Goal: Contribute content: Add original content to the website for others to see

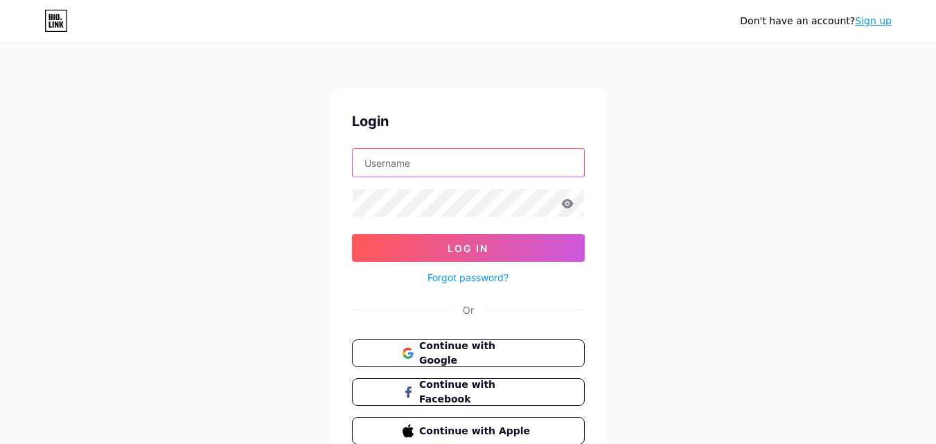
type input "neelamforesteriaindia@gmail.com"
click at [504, 351] on span "Continue with Google" at bounding box center [476, 353] width 114 height 29
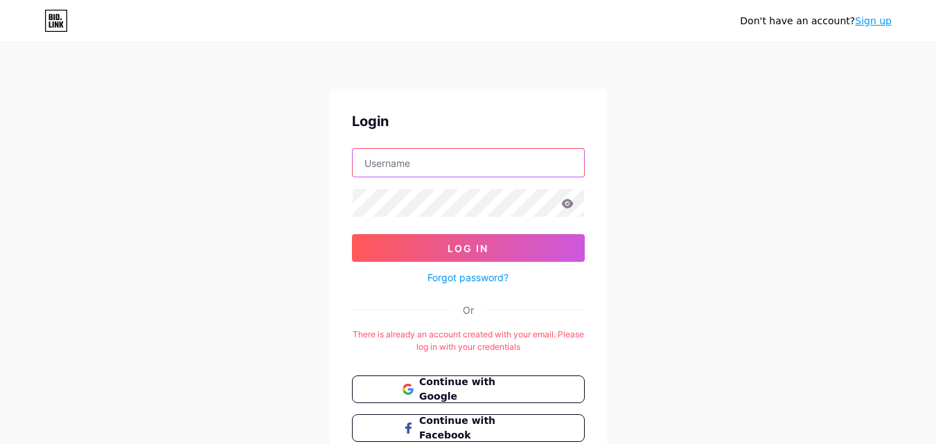
type input "neelamforesteriaindia@gmail.com"
click at [455, 231] on form "neelamforesteriaindia@gmail.com Log In Forgot password?" at bounding box center [468, 217] width 233 height 138
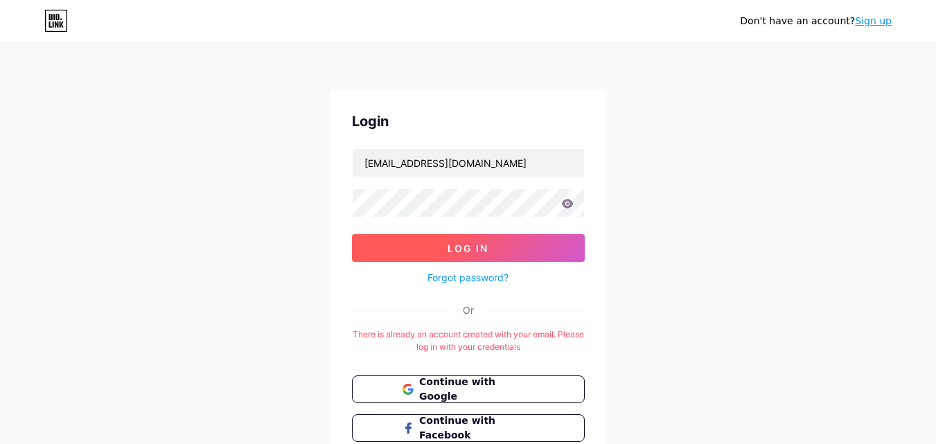
click at [455, 246] on span "Log In" at bounding box center [468, 249] width 41 height 12
click at [570, 204] on icon at bounding box center [567, 203] width 12 height 9
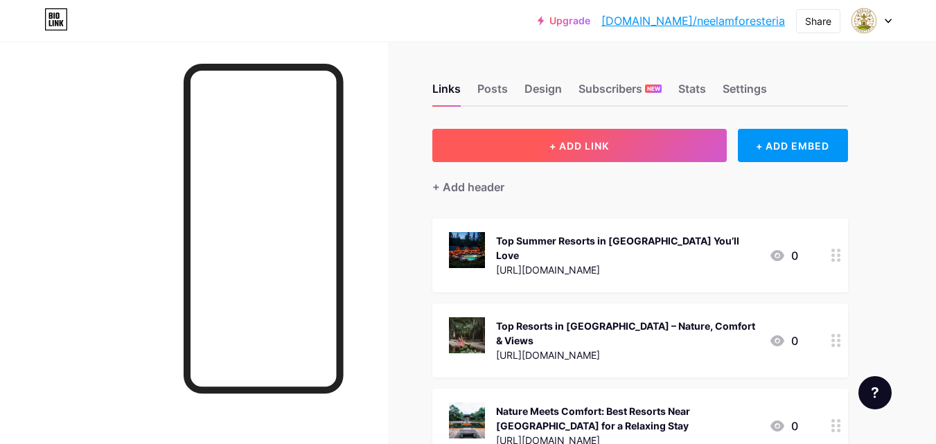
click at [597, 146] on span "+ ADD LINK" at bounding box center [579, 146] width 60 height 12
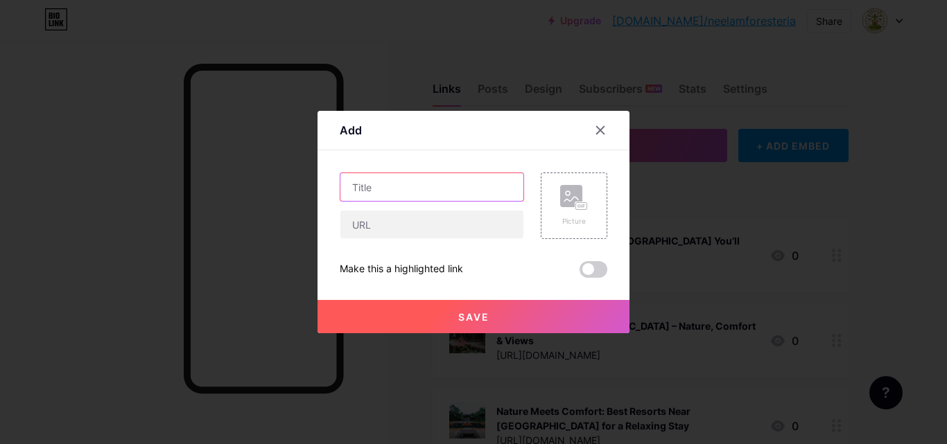
click at [409, 180] on input "text" at bounding box center [431, 187] width 183 height 28
paste input "Best Summer Resort Pachmarhi – A Luxury Escape in the Heart of [GEOGRAPHIC_DATA]"
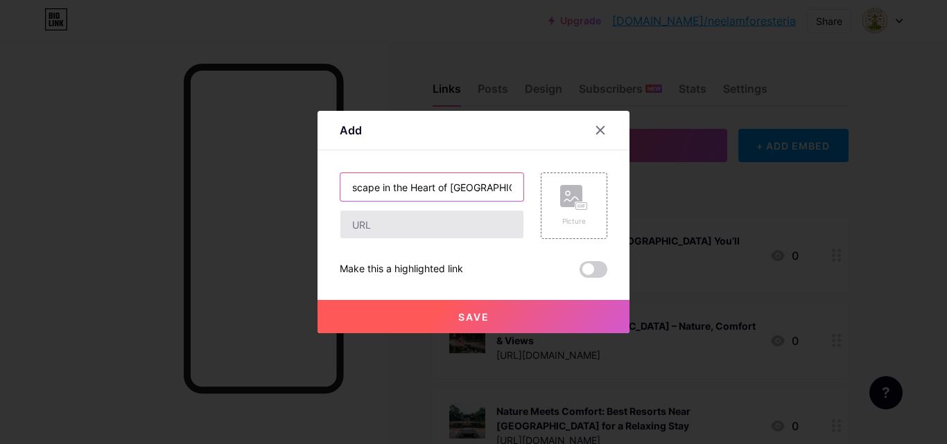
type input "Best Summer Resort Pachmarhi – A Luxury Escape in the Heart of [GEOGRAPHIC_DATA]"
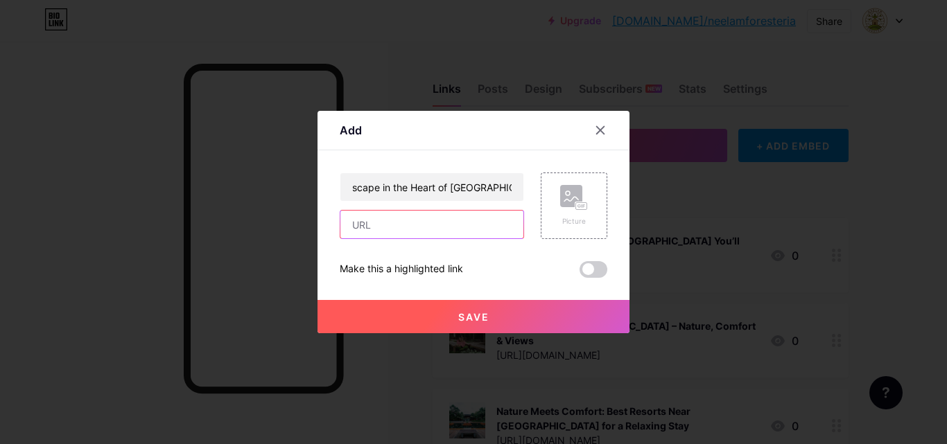
scroll to position [0, 0]
click at [386, 223] on input "text" at bounding box center [431, 225] width 183 height 28
paste input "[URL][DOMAIN_NAME]"
type input "[URL][DOMAIN_NAME]"
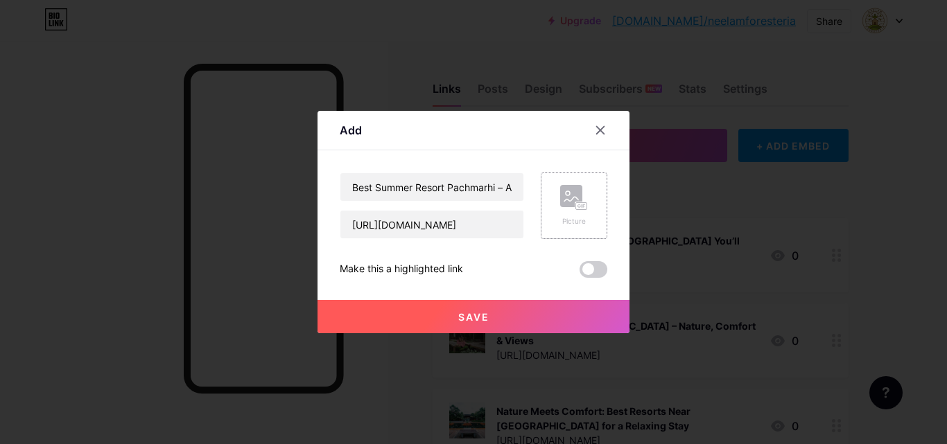
click at [571, 193] on rect at bounding box center [571, 196] width 22 height 22
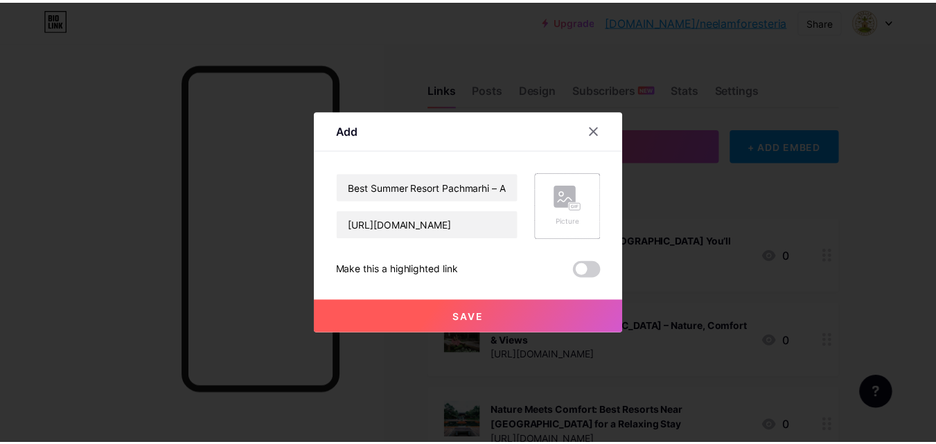
scroll to position [0, 0]
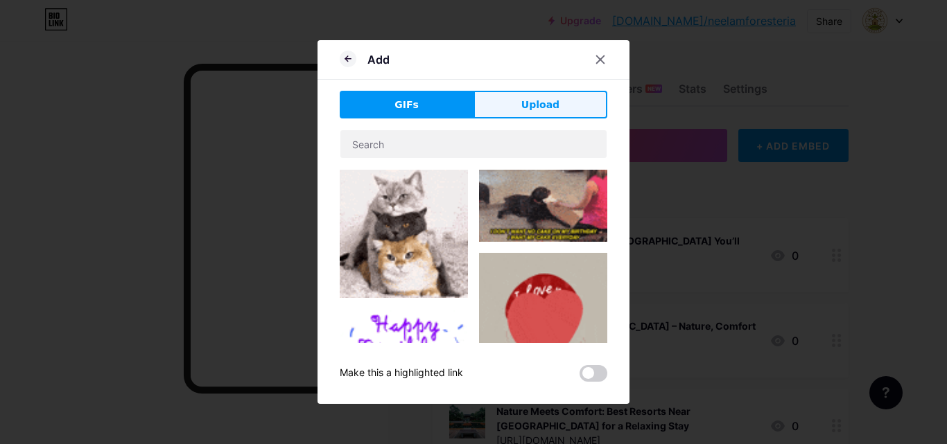
click at [512, 100] on button "Upload" at bounding box center [540, 105] width 134 height 28
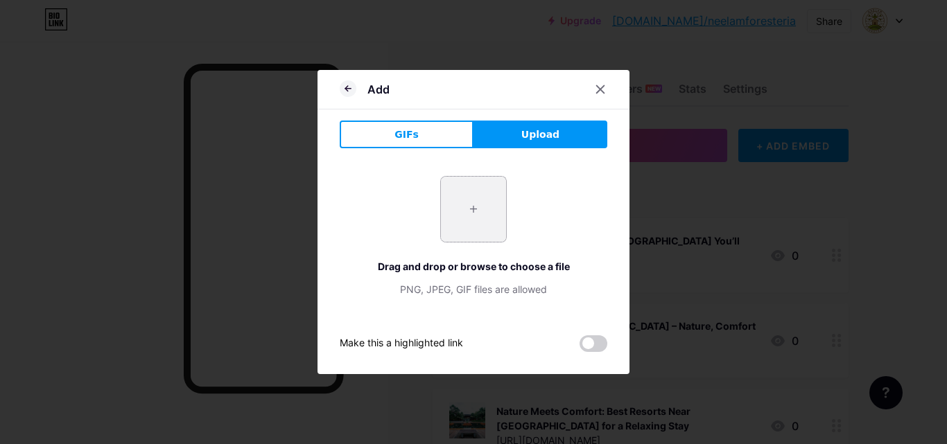
click at [462, 211] on input "file" at bounding box center [473, 209] width 65 height 65
click at [466, 197] on input "file" at bounding box center [473, 209] width 65 height 65
type input "C:\fakepath\unnamed.png"
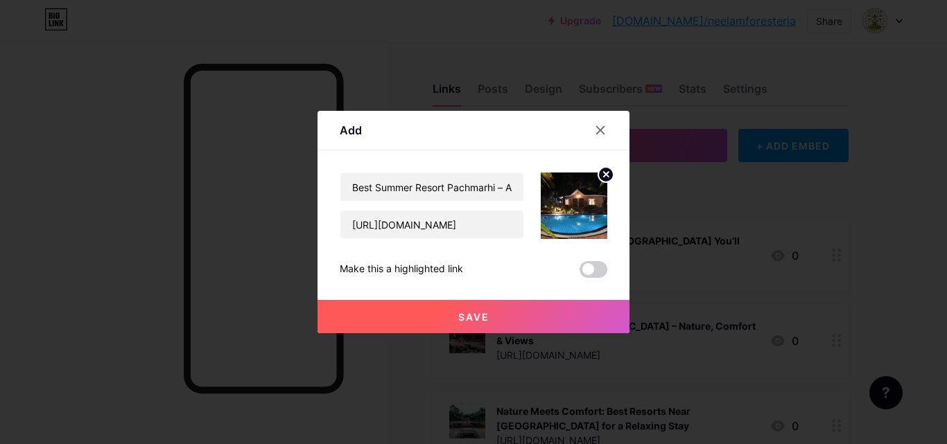
click at [588, 266] on span at bounding box center [593, 269] width 28 height 17
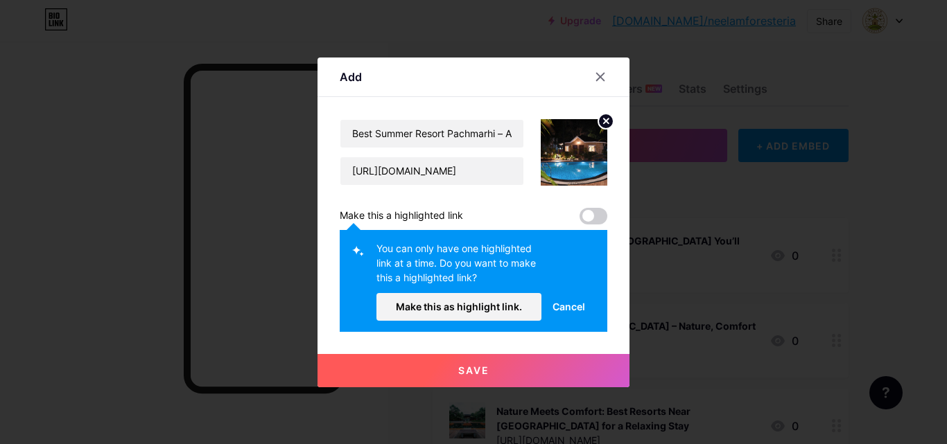
click at [734, 296] on div at bounding box center [473, 222] width 947 height 444
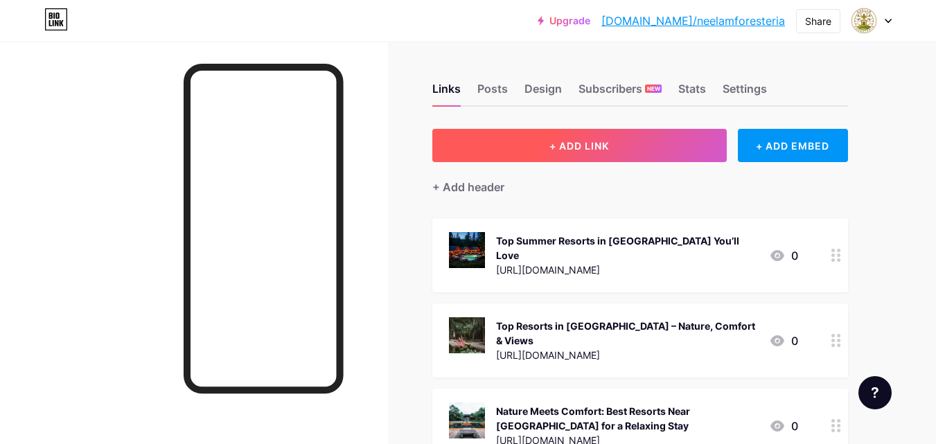
click at [620, 141] on button "+ ADD LINK" at bounding box center [579, 145] width 294 height 33
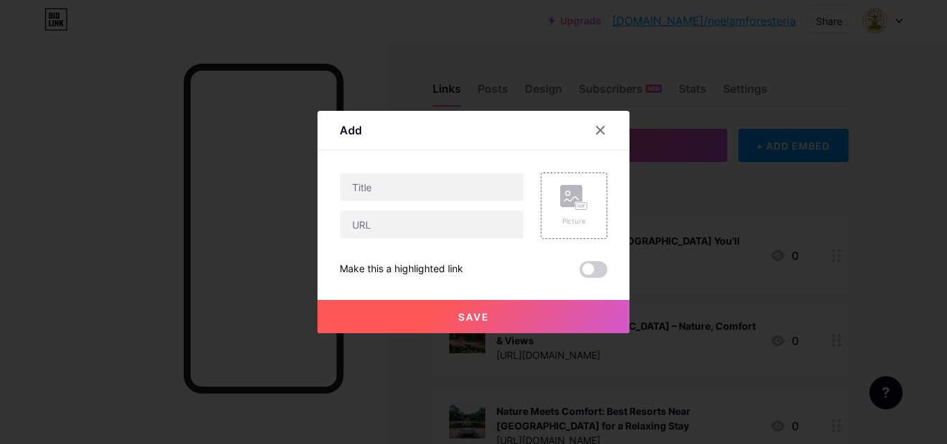
click at [595, 117] on div "Add Content YouTube Play YouTube video without leaving your page. ADD Vimeo Pla…" at bounding box center [473, 222] width 312 height 222
click at [599, 125] on icon at bounding box center [600, 130] width 11 height 11
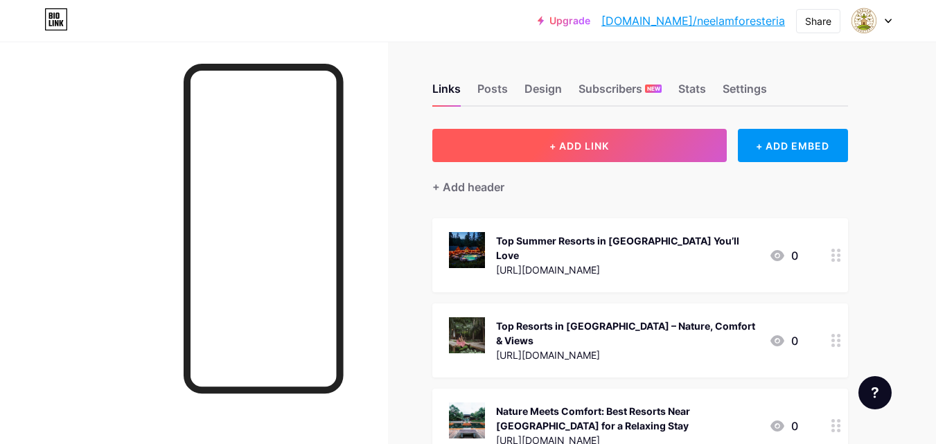
click at [554, 143] on span "+ ADD LINK" at bounding box center [579, 146] width 60 height 12
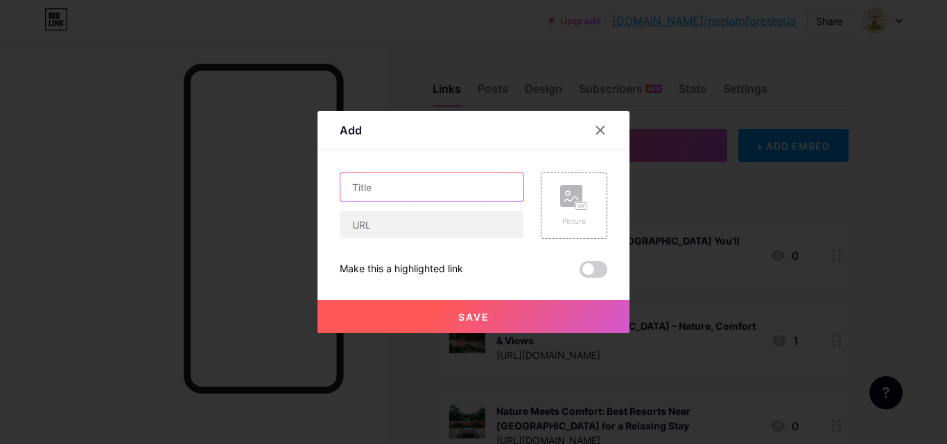
click at [403, 175] on input "text" at bounding box center [431, 187] width 183 height 28
paste input "Best Summer Resort Pachmarhi – A Luxury Escape in the Heart of [GEOGRAPHIC_DATA]"
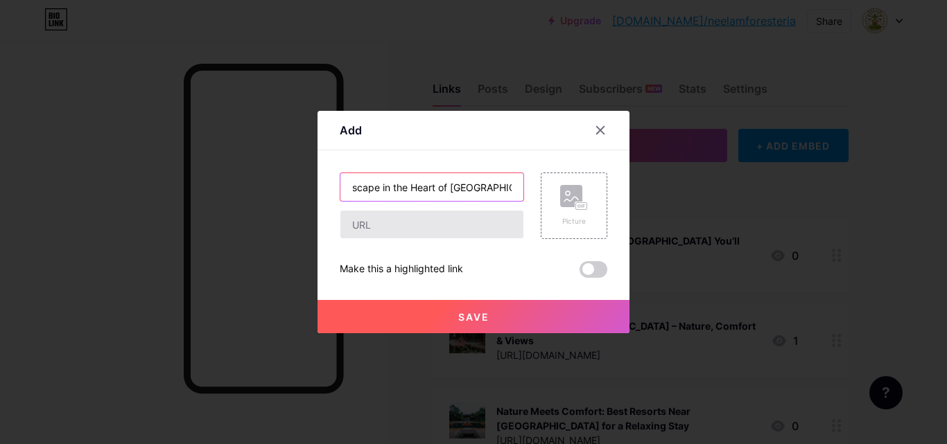
type input "Best Summer Resort Pachmarhi – A Luxury Escape in the Heart of [GEOGRAPHIC_DATA]"
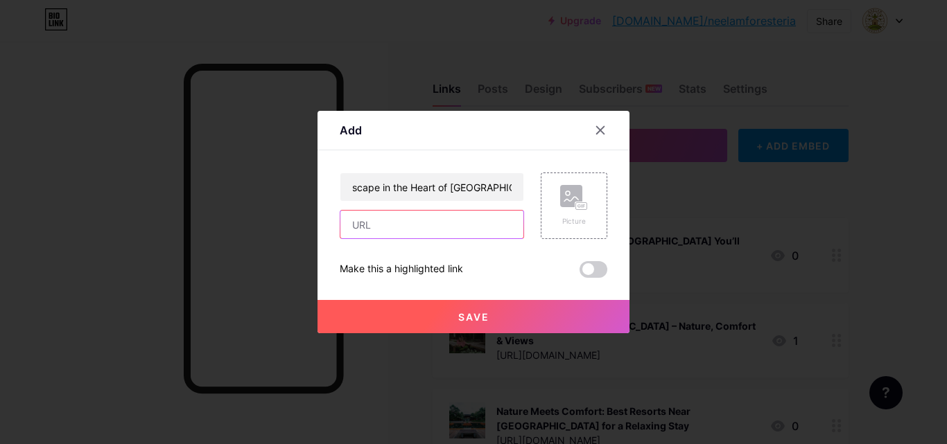
click at [425, 225] on input "text" at bounding box center [431, 225] width 183 height 28
paste input "[URL][DOMAIN_NAME]"
type input "[URL][DOMAIN_NAME]"
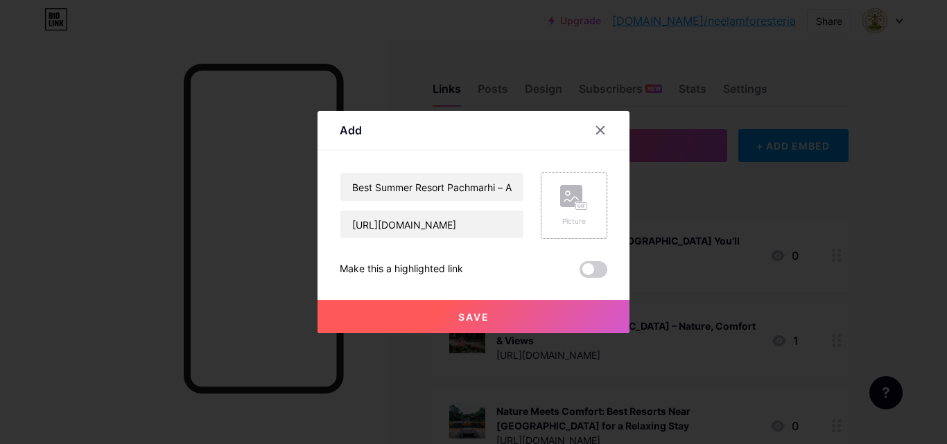
click at [567, 205] on rect at bounding box center [571, 196] width 22 height 22
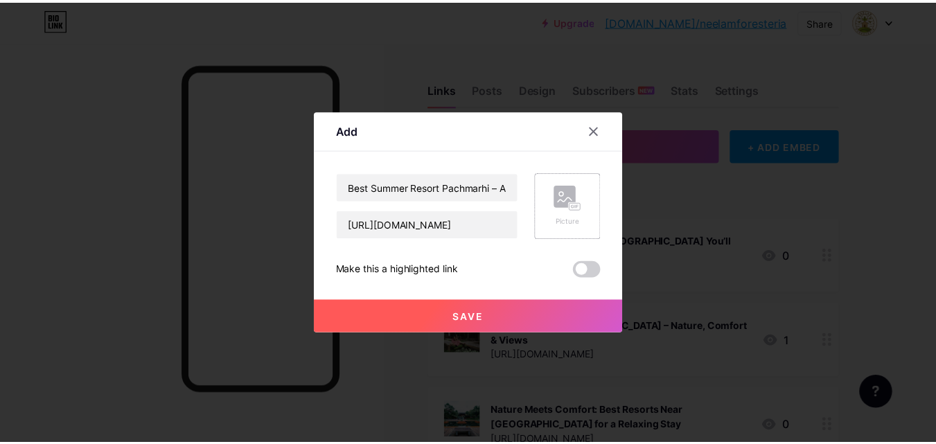
scroll to position [0, 0]
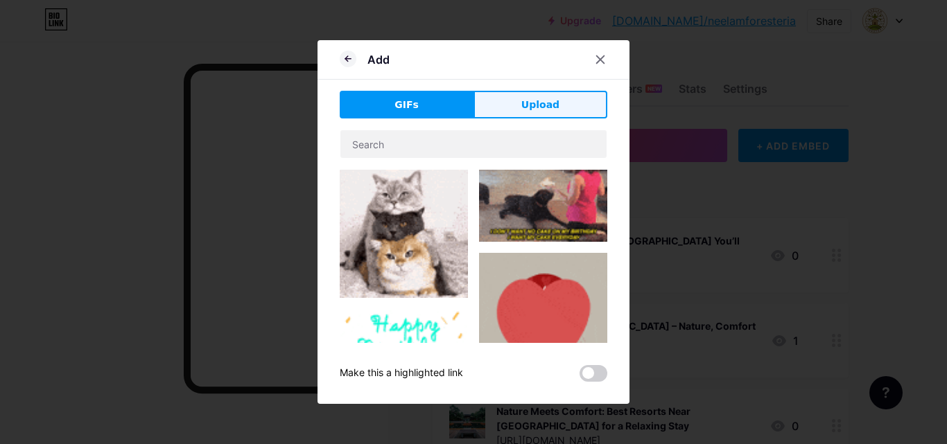
click at [508, 101] on button "Upload" at bounding box center [540, 105] width 134 height 28
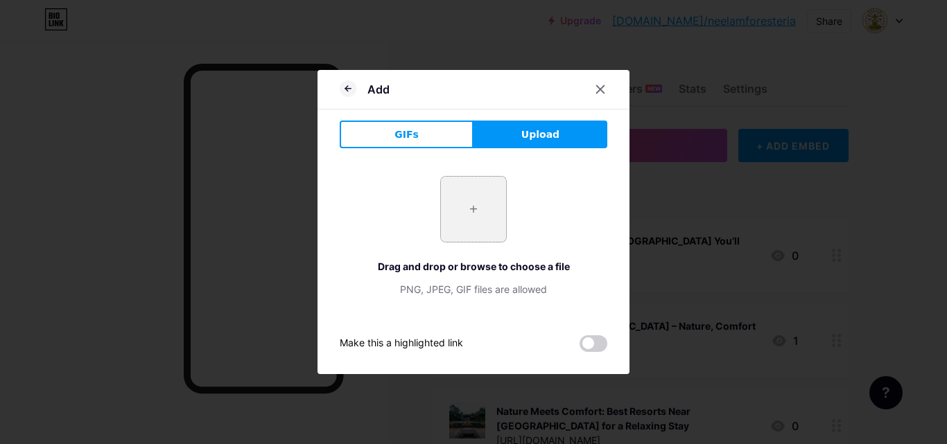
click at [472, 211] on input "file" at bounding box center [473, 209] width 65 height 65
type input "C:\fakepath\unnamed.png"
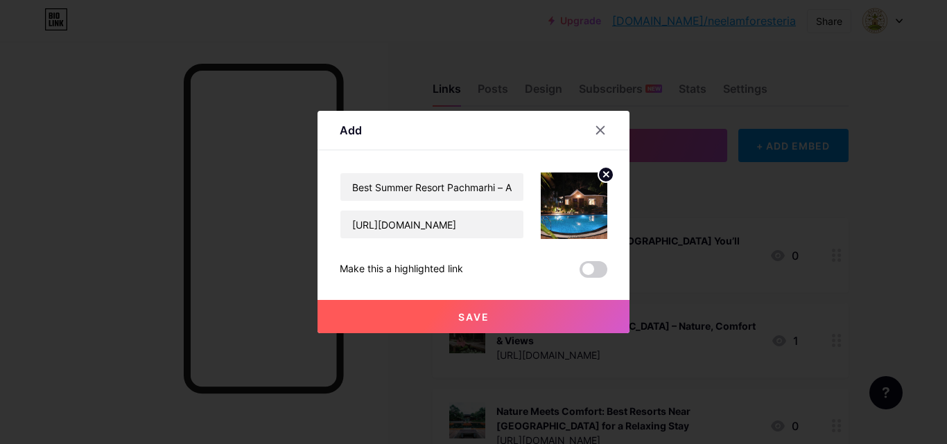
click at [591, 270] on span at bounding box center [593, 269] width 28 height 17
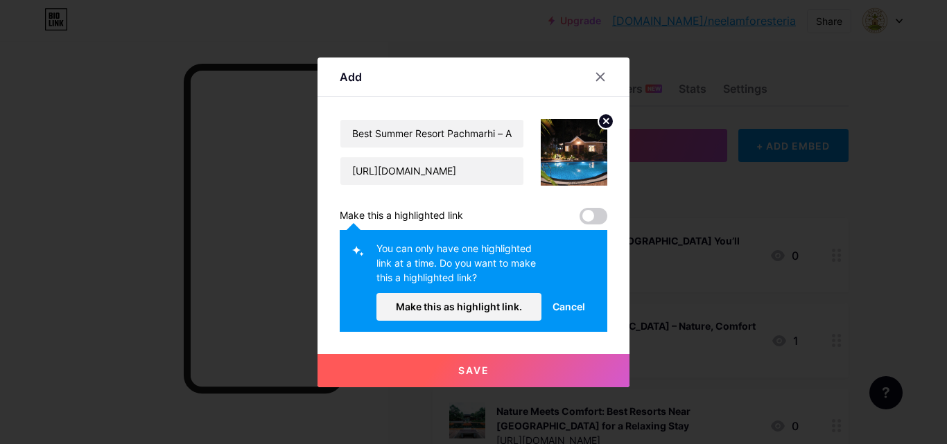
click at [556, 304] on span "Cancel" at bounding box center [568, 306] width 33 height 15
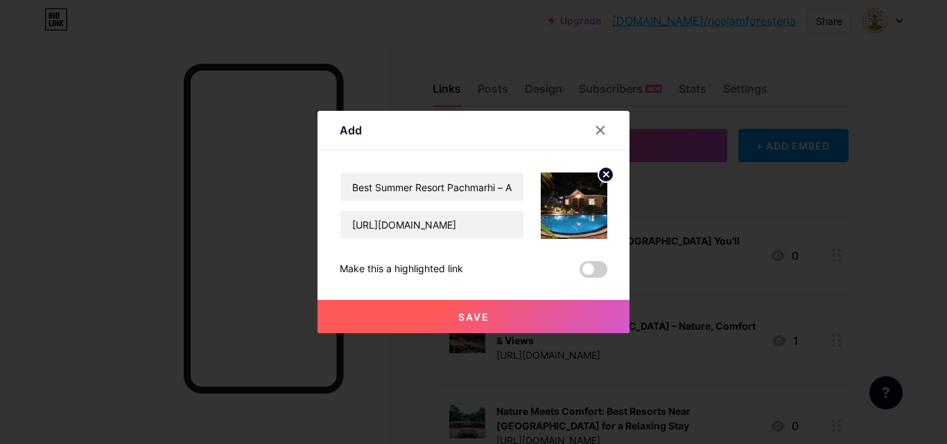
click at [458, 313] on span "Save" at bounding box center [473, 317] width 31 height 12
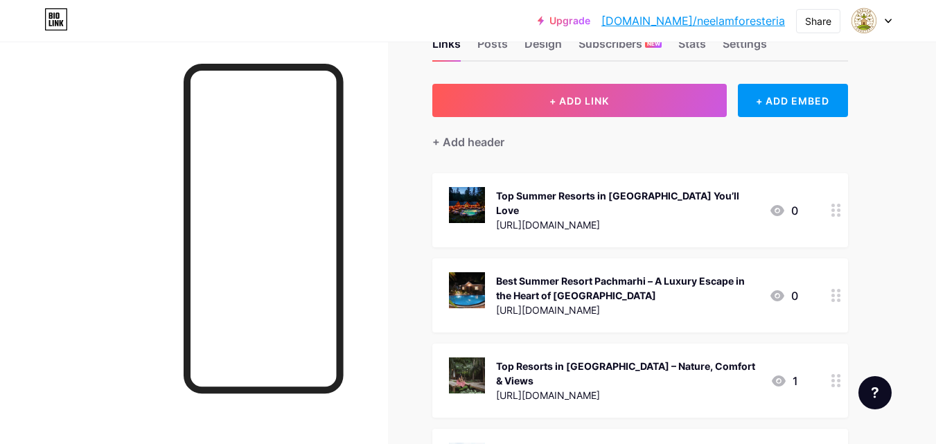
scroll to position [69, 0]
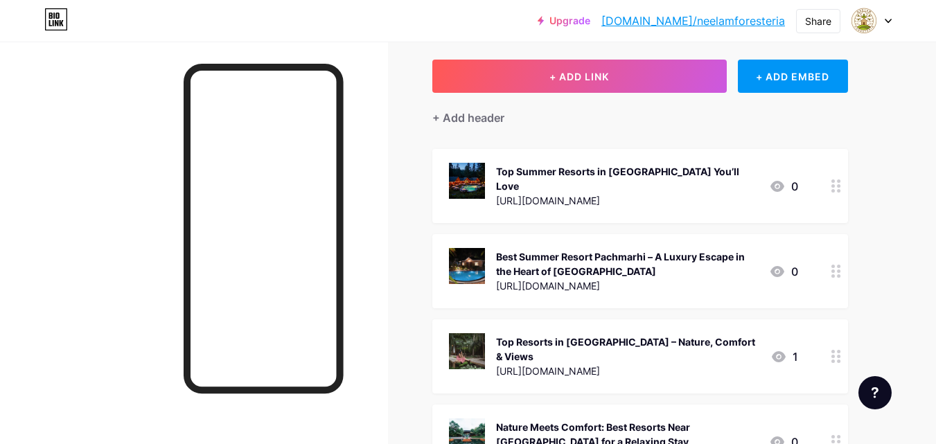
click at [572, 249] on div "Best Summer Resort Pachmarhi – A Luxury Escape in the Heart of [GEOGRAPHIC_DATA]" at bounding box center [627, 263] width 262 height 29
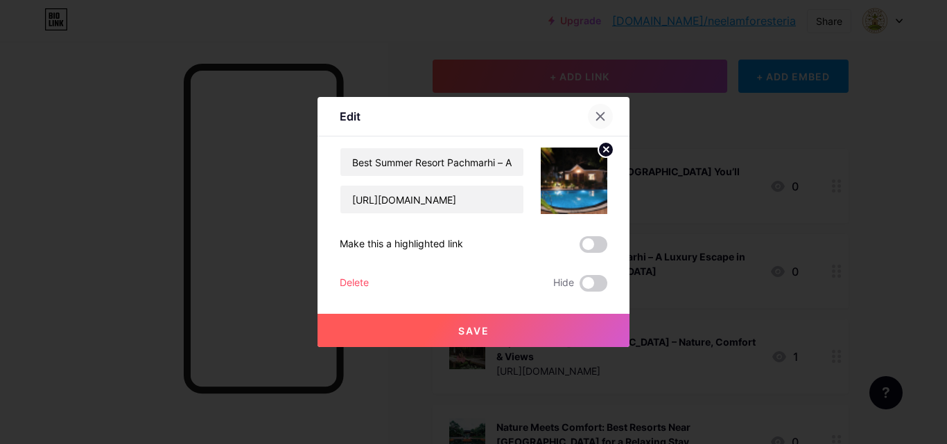
click at [595, 114] on icon at bounding box center [600, 116] width 11 height 11
